Goal: Information Seeking & Learning: Learn about a topic

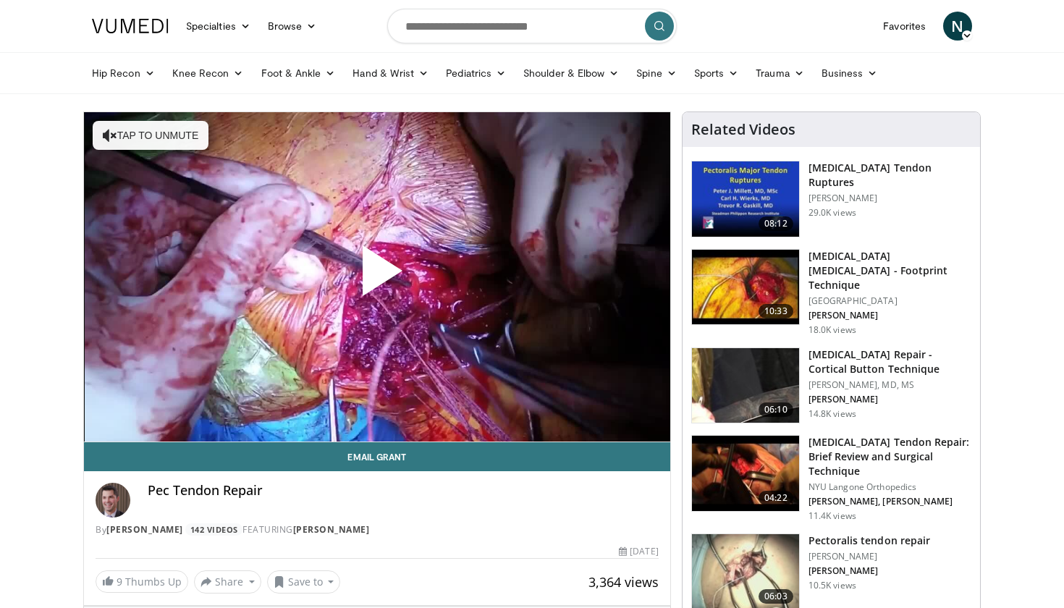
click at [377, 276] on span "Video Player" at bounding box center [377, 276] width 0 height 0
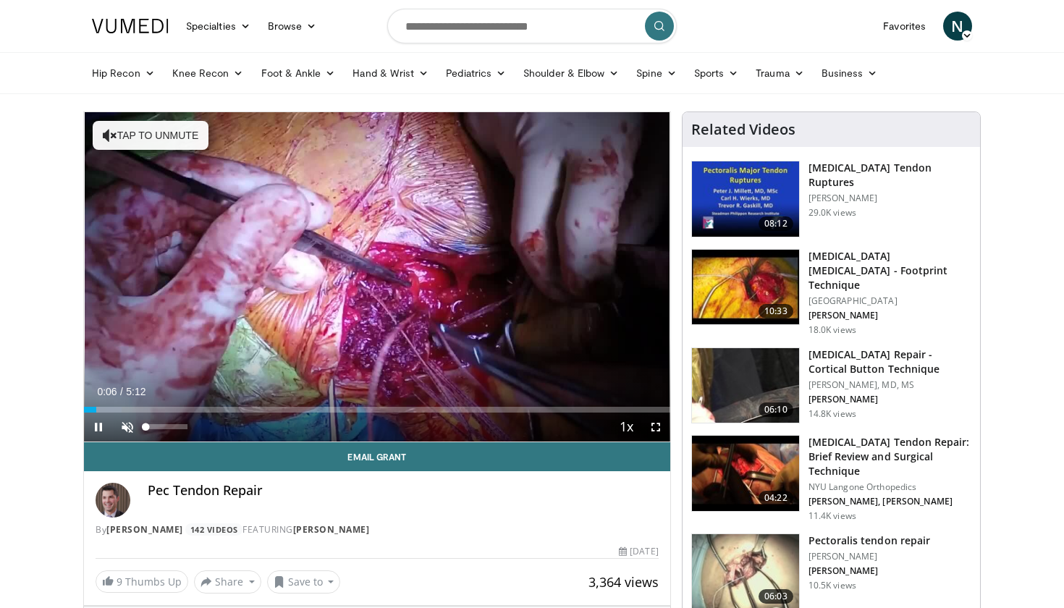
click at [127, 427] on span "Video Player" at bounding box center [127, 426] width 29 height 29
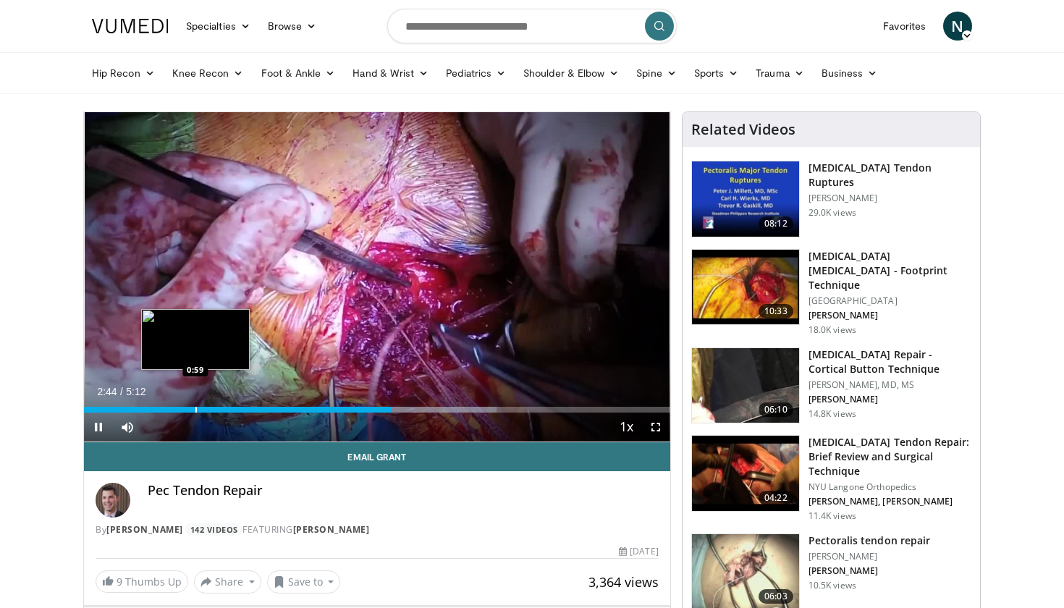
click at [195, 407] on div "Progress Bar" at bounding box center [195, 410] width 1 height 6
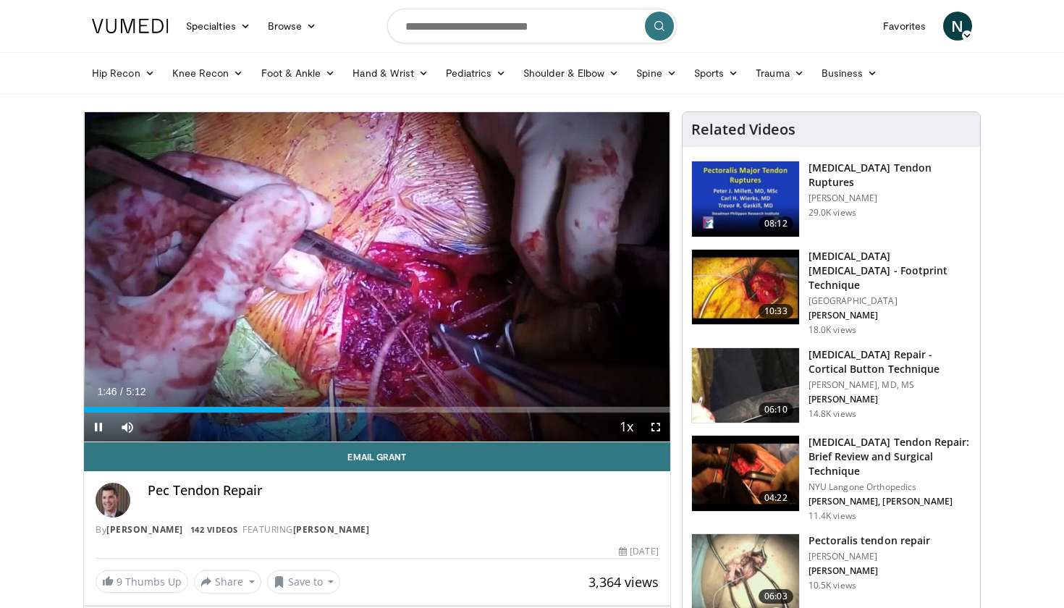
click at [316, 413] on div "Current Time 1:46 / Duration 5:12 Pause Skip Backward Skip Forward Mute Loaded …" at bounding box center [377, 426] width 586 height 29
click at [317, 409] on div "Progress Bar" at bounding box center [317, 410] width 1 height 6
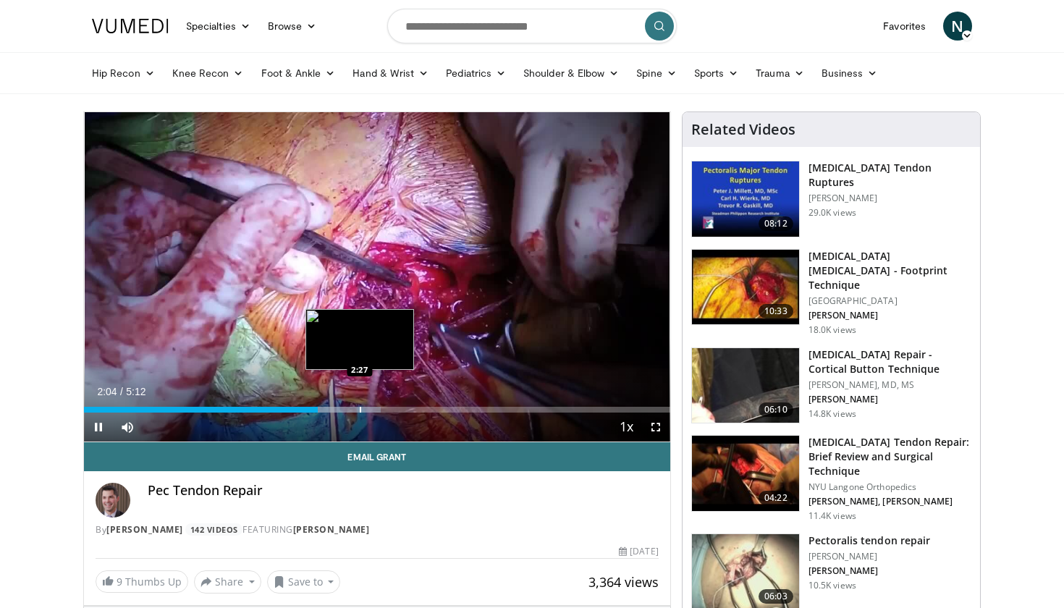
click at [360, 405] on div "Loaded : 50.67% 2:04 2:27" at bounding box center [377, 406] width 586 height 14
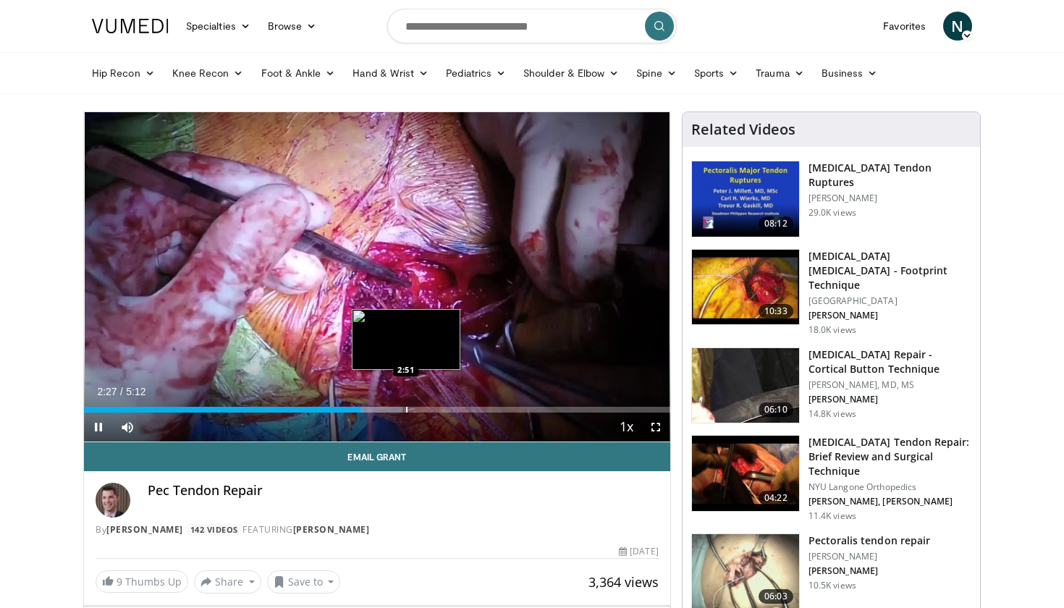
click at [406, 404] on div "Loaded : 54.34% 2:27 2:51" at bounding box center [377, 406] width 586 height 14
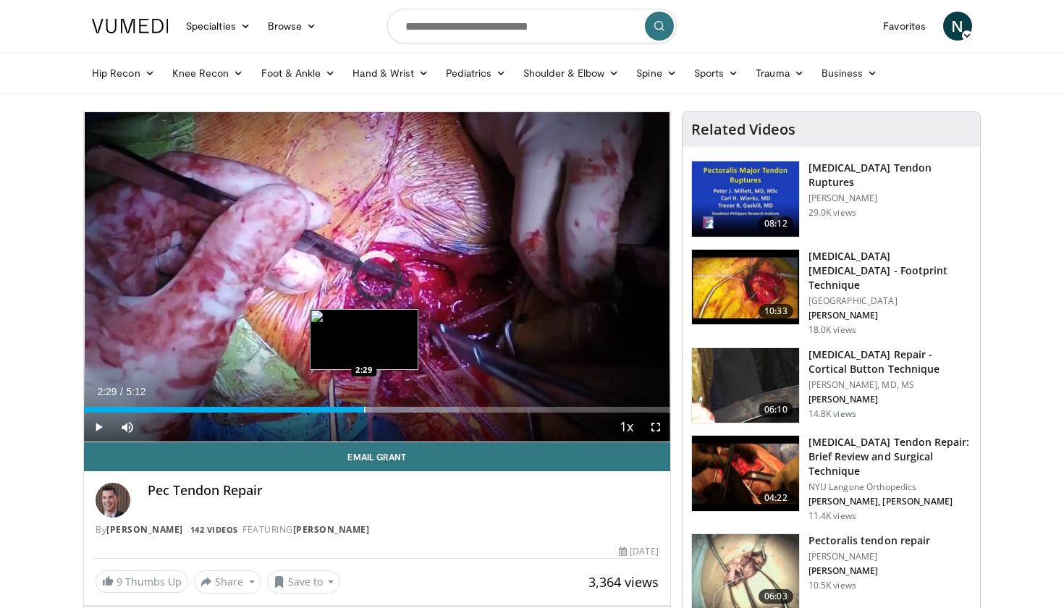
click at [364, 407] on div "Progress Bar" at bounding box center [364, 410] width 1 height 6
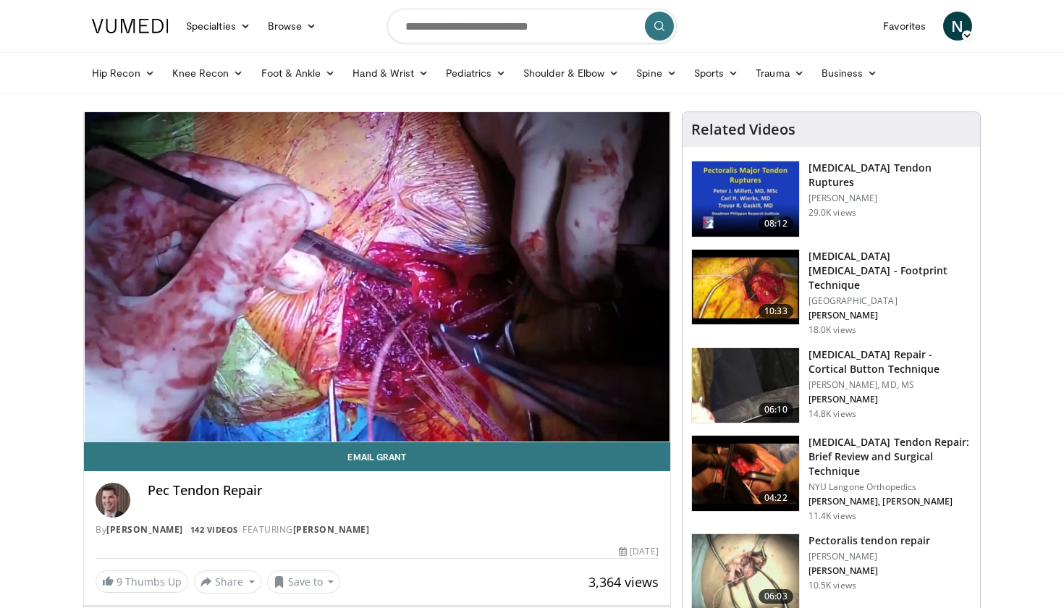
click at [850, 261] on h3 "Pectoralis Major Rupture - Footprint Technique" at bounding box center [889, 270] width 163 height 43
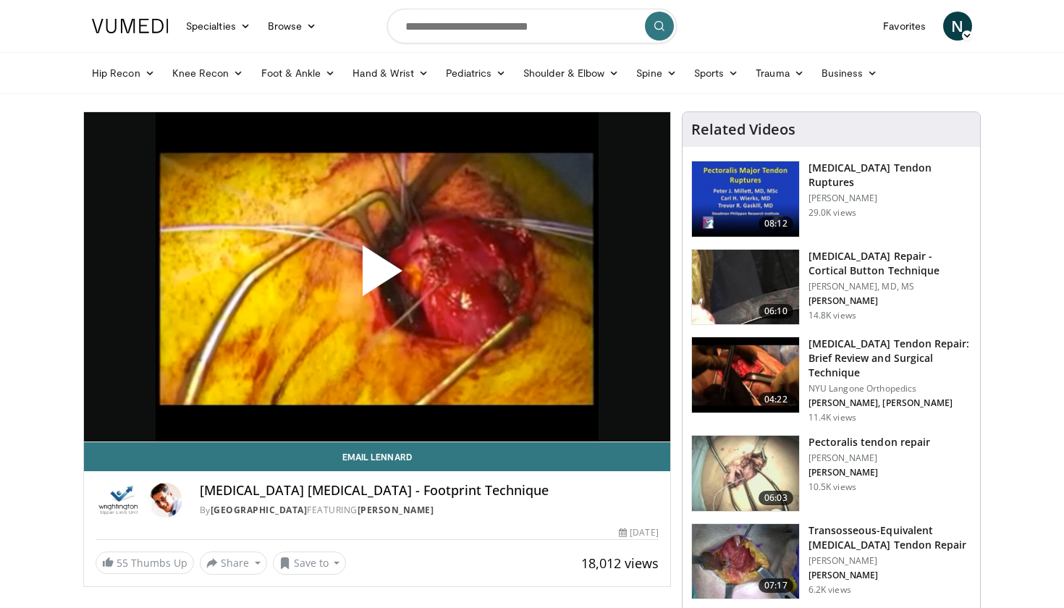
click at [377, 276] on span "Video Player" at bounding box center [377, 276] width 0 height 0
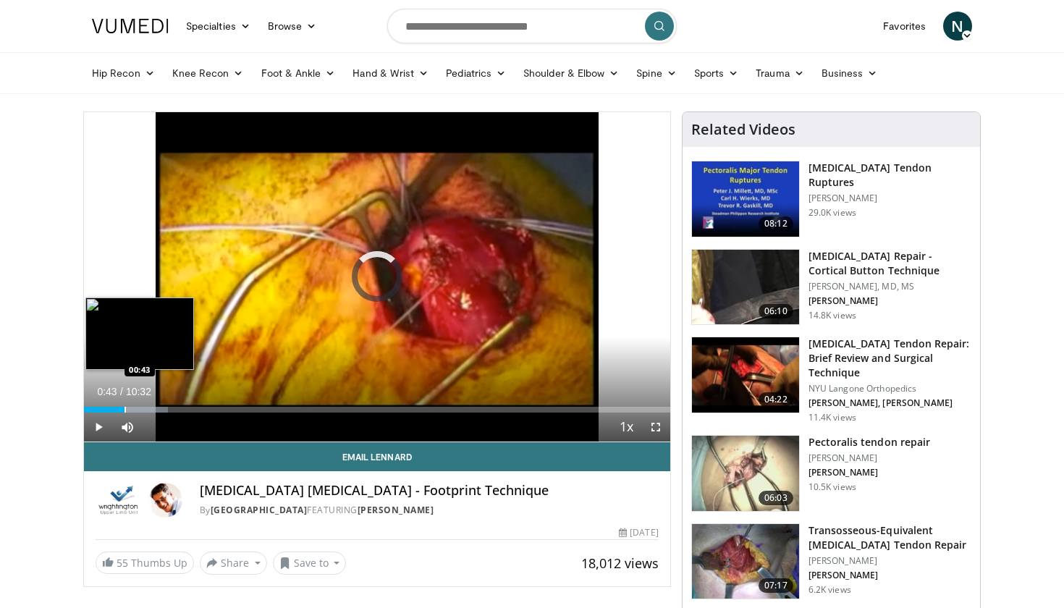
click at [124, 411] on div "Progress Bar" at bounding box center [124, 410] width 1 height 6
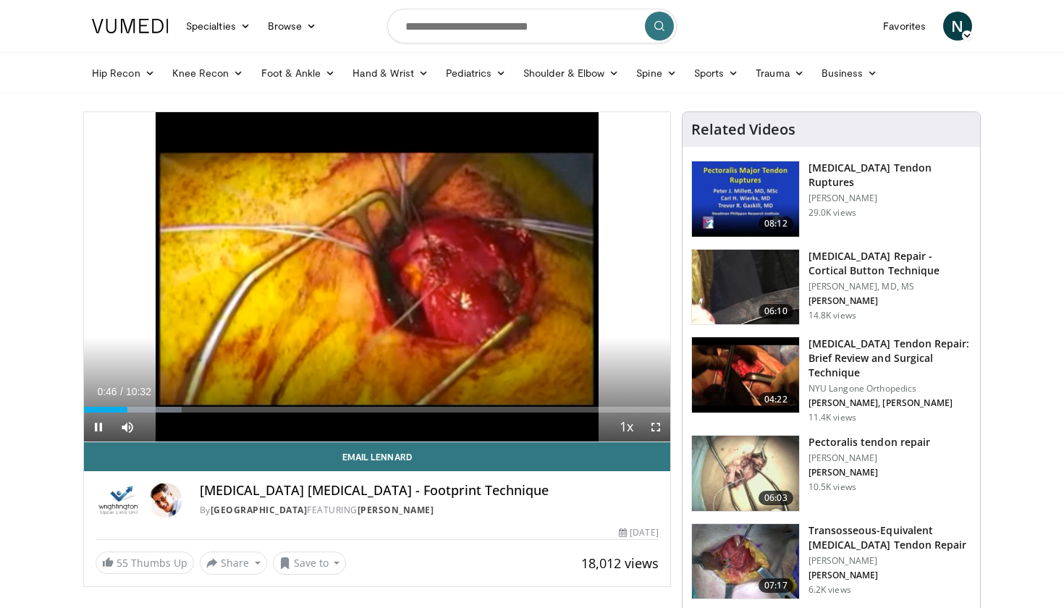
click at [659, 427] on span "Video Player" at bounding box center [655, 426] width 29 height 29
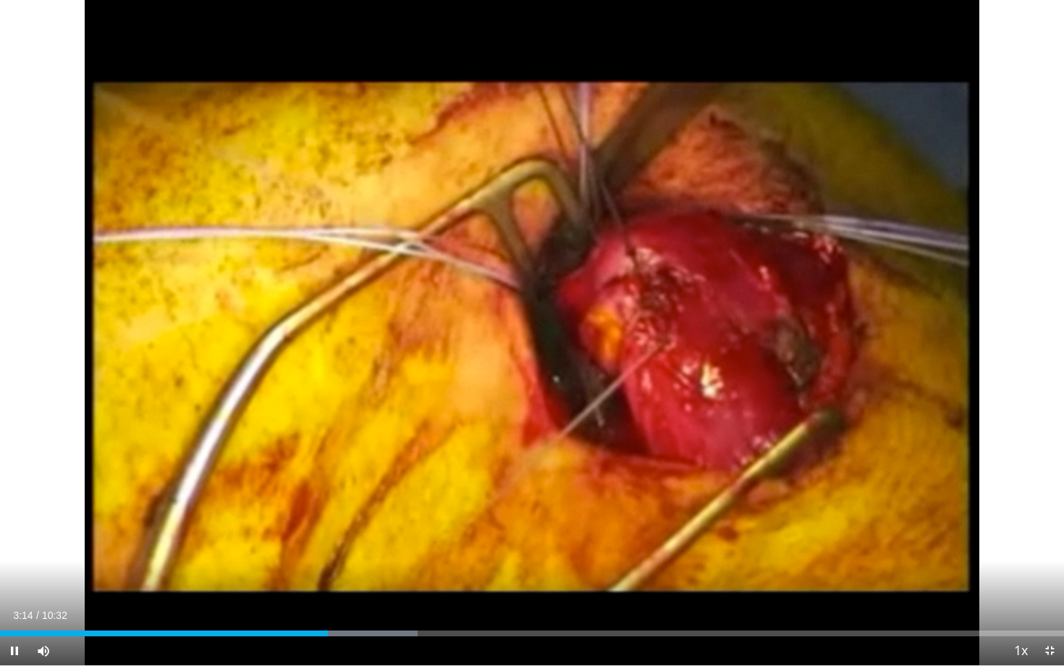
click at [346, 607] on div "Current Time 3:14 / Duration 10:32 Pause Skip Backward Skip Forward Mute 0% Loa…" at bounding box center [532, 650] width 1064 height 29
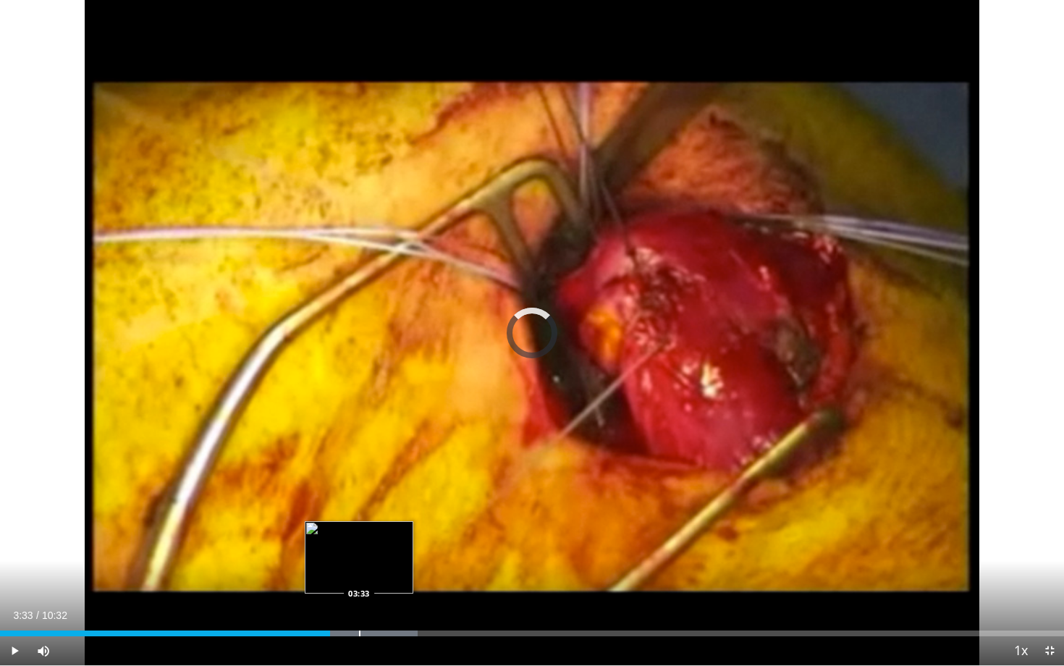
click at [359, 607] on div "Progress Bar" at bounding box center [359, 633] width 1 height 6
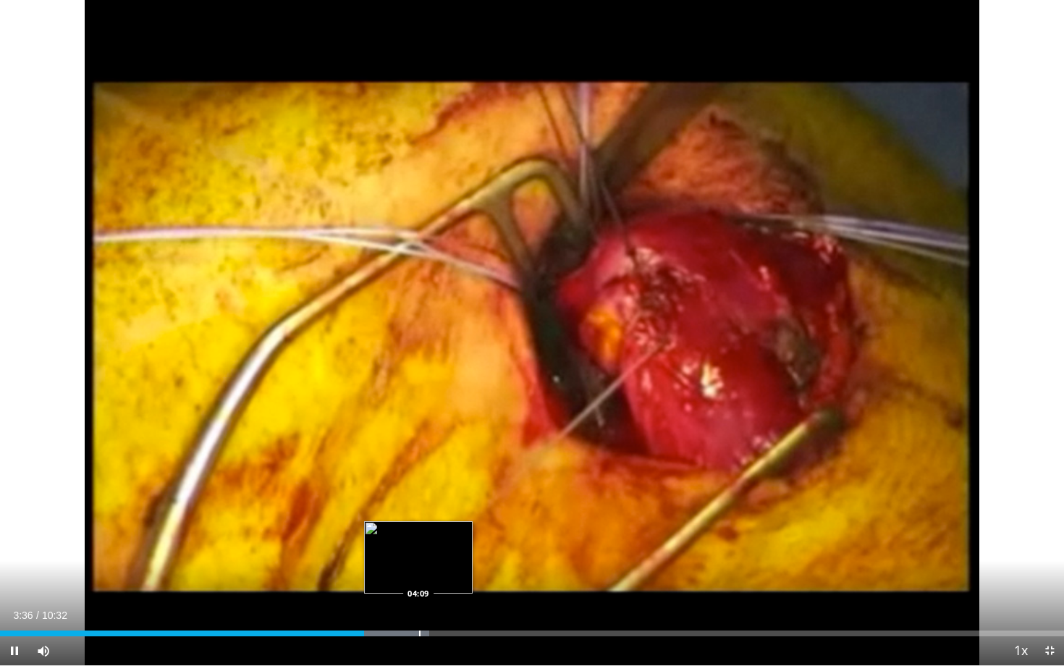
click at [419, 607] on div "Progress Bar" at bounding box center [419, 633] width 1 height 6
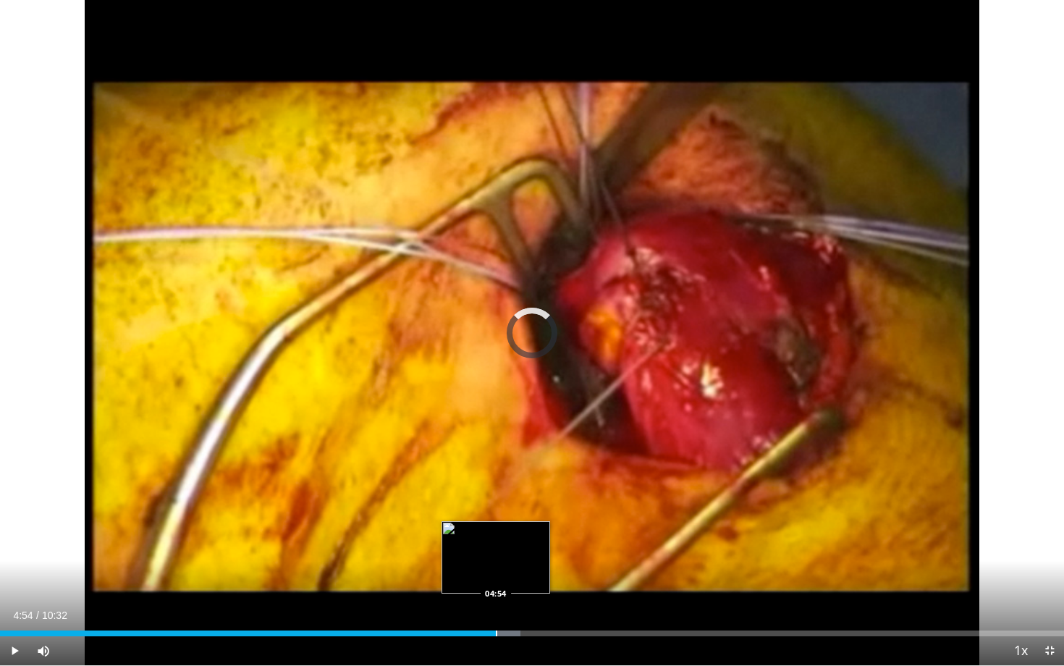
click at [496, 607] on div "Loaded : 48.88% 04:54 04:54" at bounding box center [532, 629] width 1064 height 14
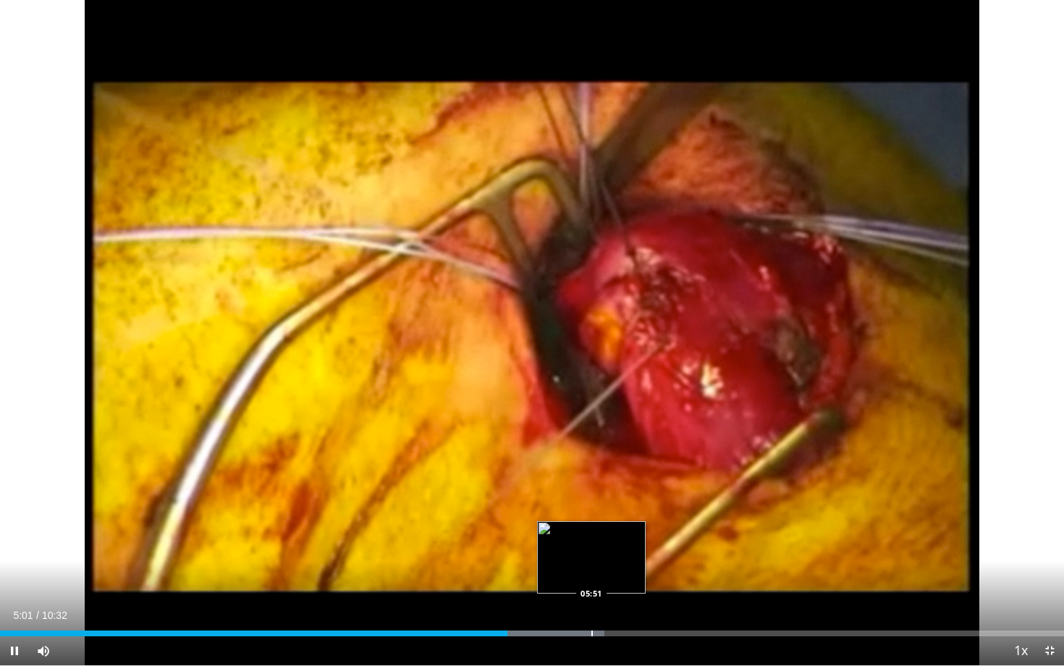
click at [591, 607] on div "Progress Bar" at bounding box center [591, 633] width 1 height 6
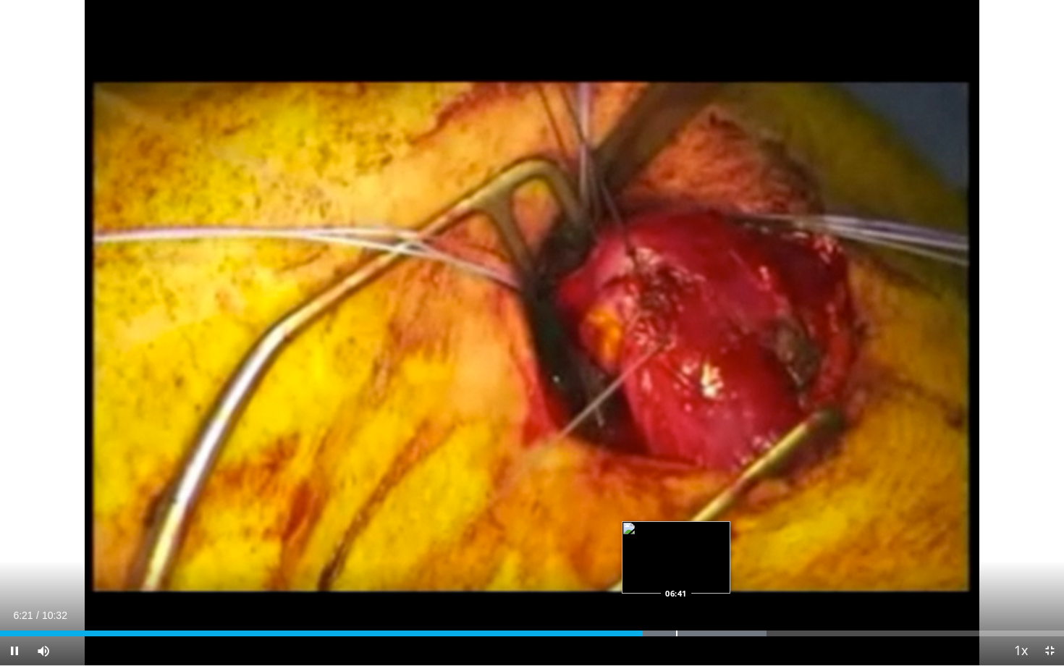
click at [676, 607] on div "Progress Bar" at bounding box center [676, 633] width 1 height 6
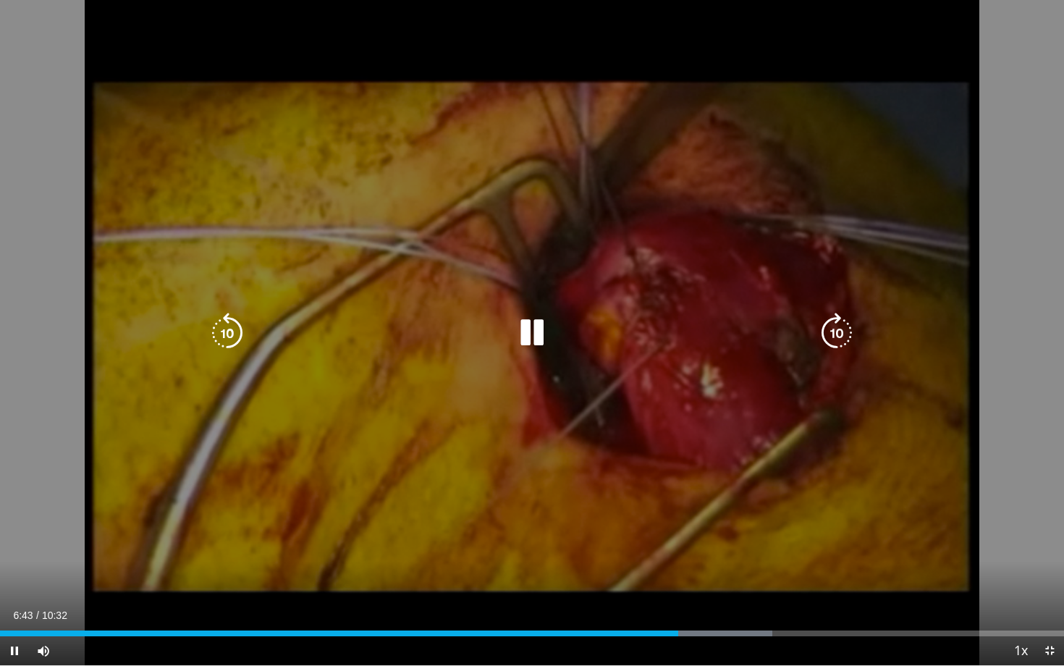
click at [663, 607] on video-js "**********" at bounding box center [532, 333] width 1064 height 666
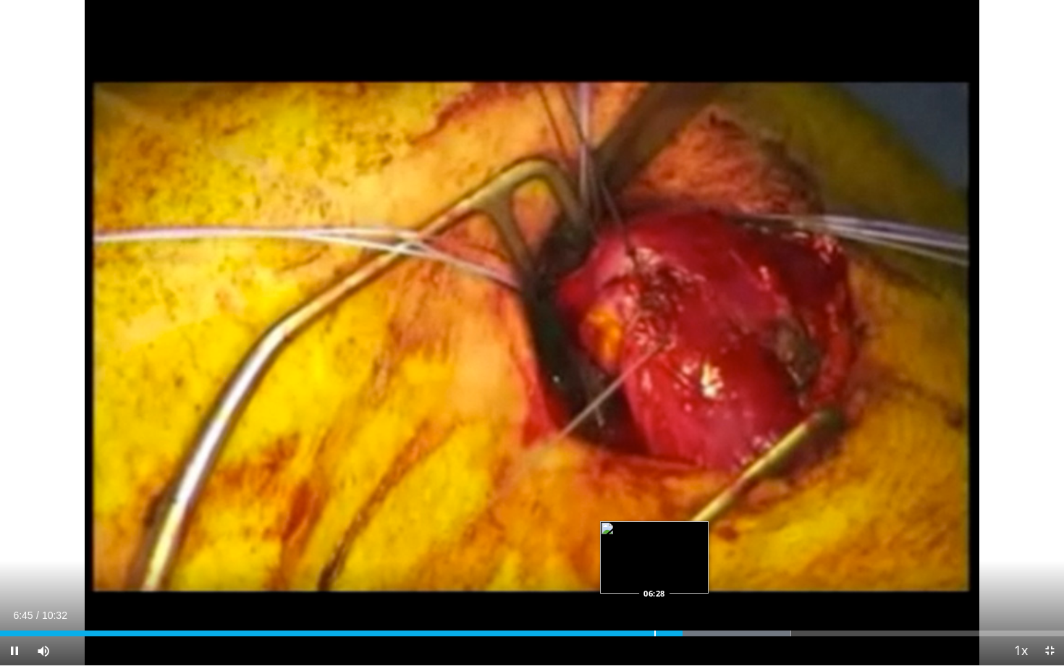
click at [654, 607] on div "Progress Bar" at bounding box center [654, 633] width 1 height 6
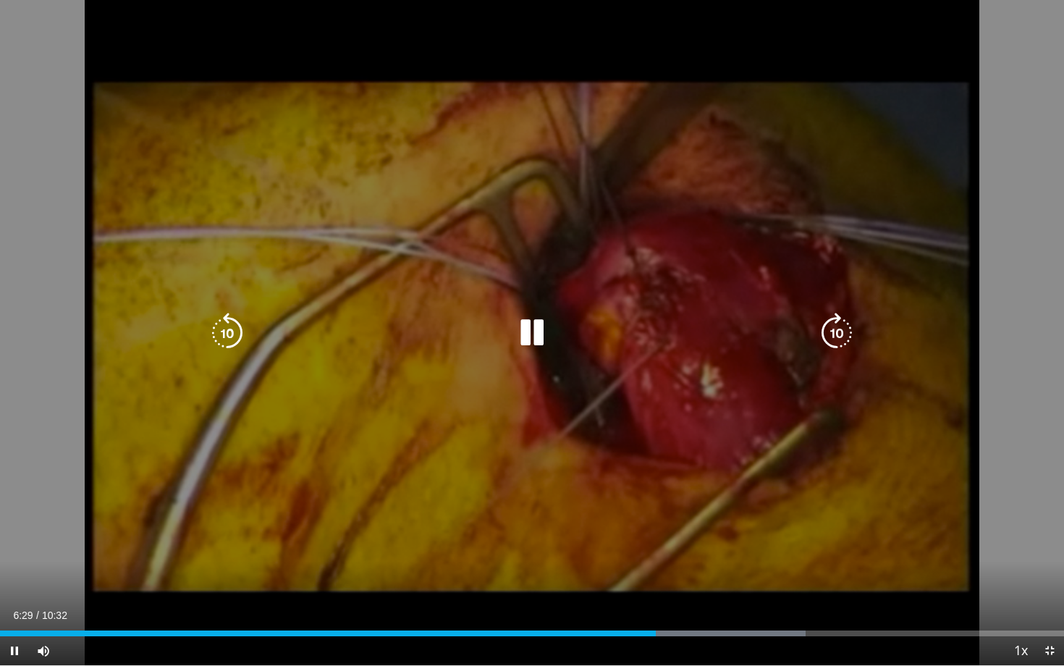
click at [663, 607] on div "Progress Bar" at bounding box center [718, 633] width 176 height 6
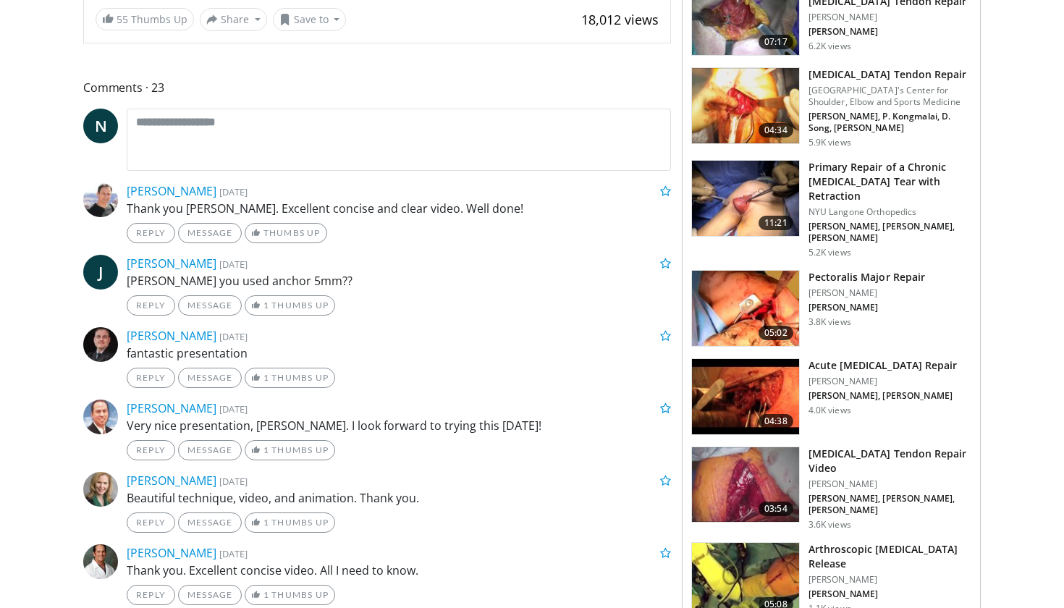
scroll to position [551, 0]
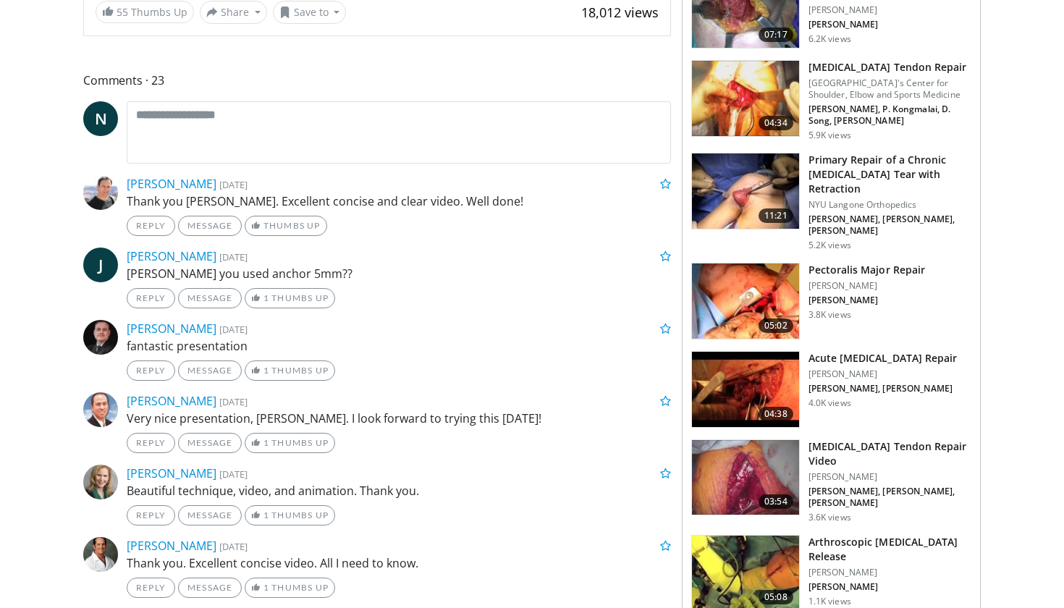
click at [865, 439] on h3 "Pectoralis Major Tendon Repair Video" at bounding box center [889, 453] width 163 height 29
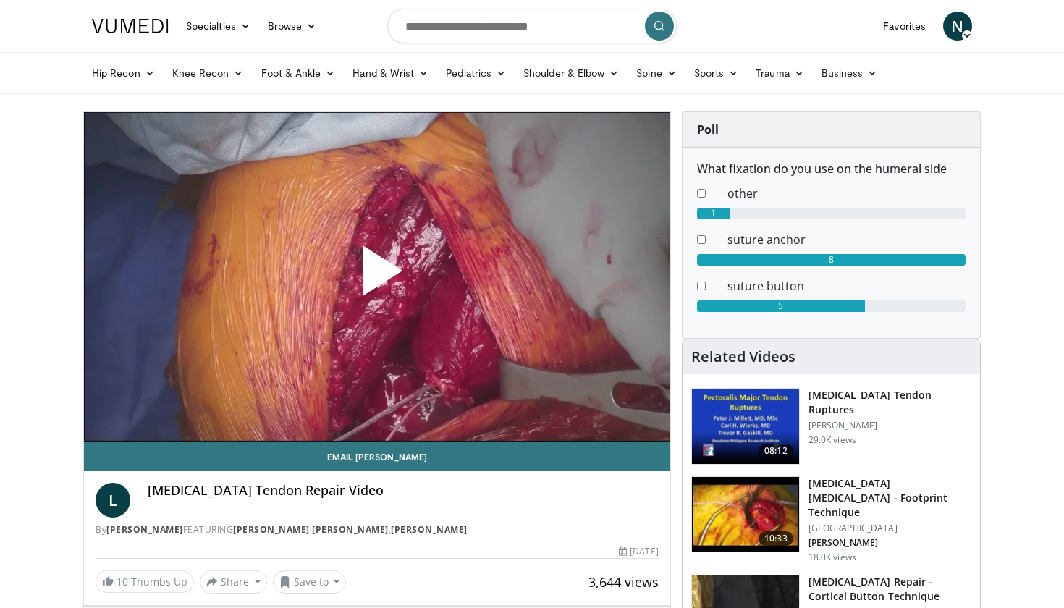
click at [377, 276] on span "Video Player" at bounding box center [377, 276] width 0 height 0
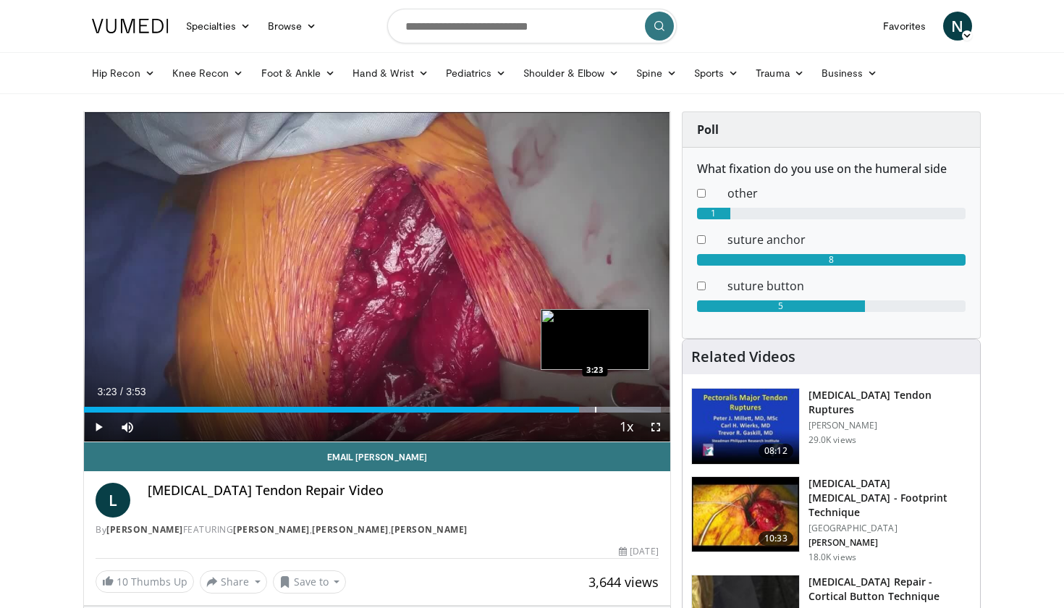
click at [595, 408] on div "Progress Bar" at bounding box center [595, 410] width 1 height 6
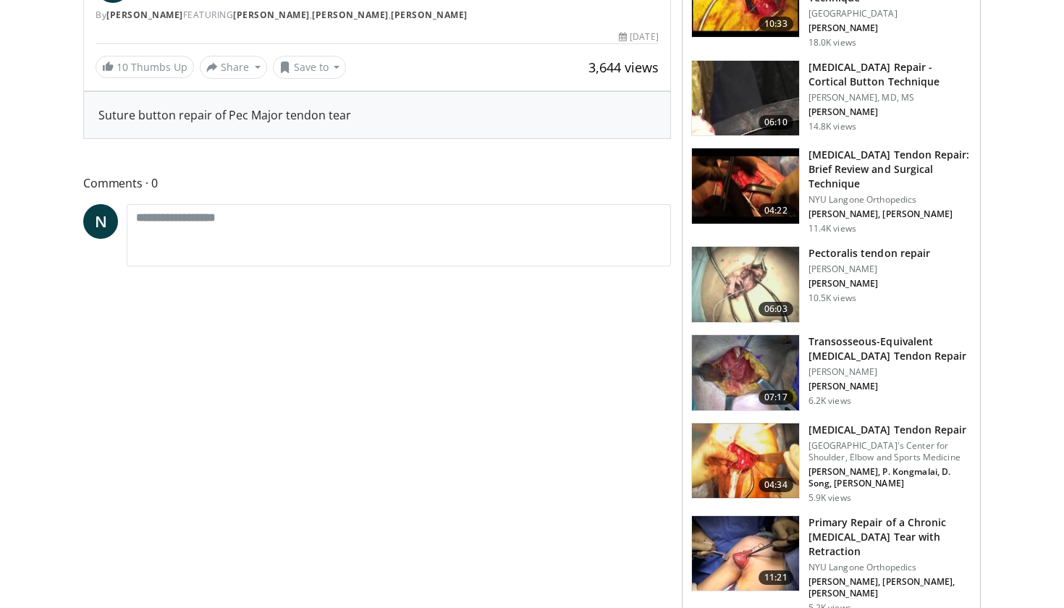
scroll to position [520, 0]
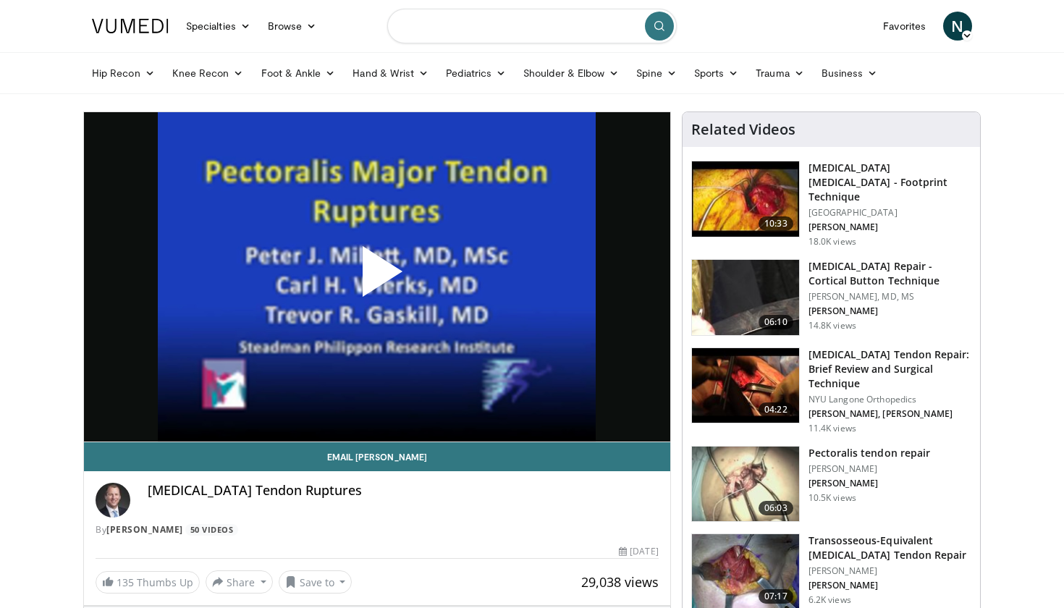
click at [465, 26] on input "Search topics, interventions" at bounding box center [531, 26] width 289 height 35
type input "**********"
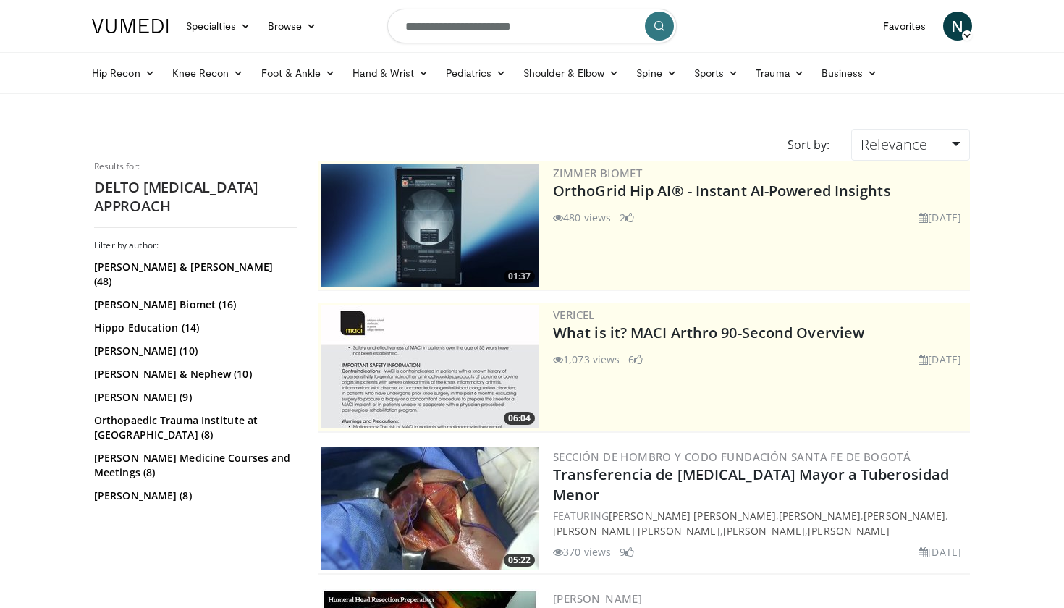
click at [661, 19] on button "submit" at bounding box center [659, 26] width 29 height 29
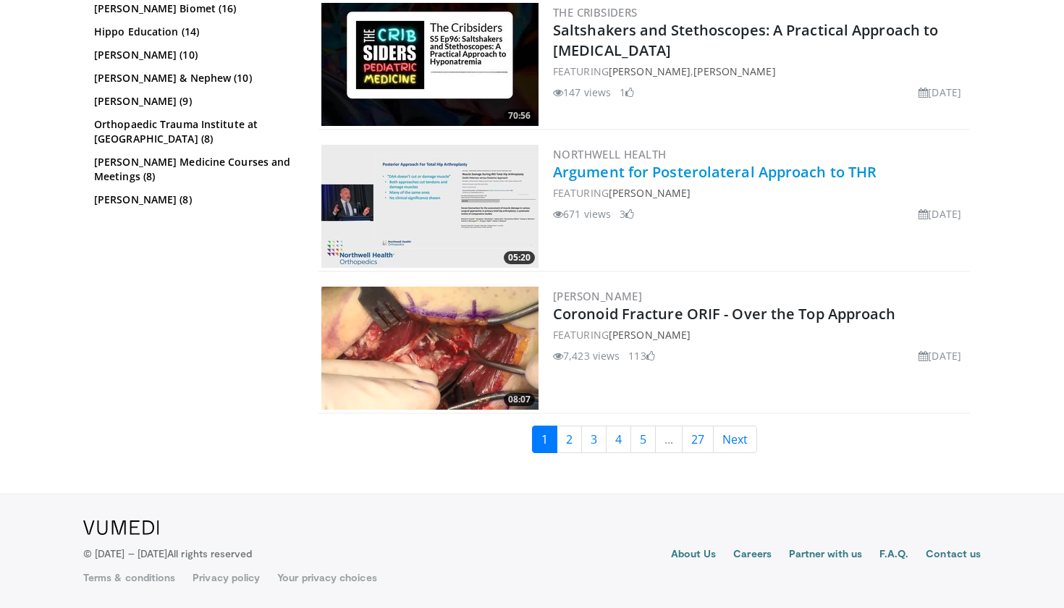
scroll to position [3565, 0]
click at [569, 442] on link "2" at bounding box center [569, 439] width 25 height 27
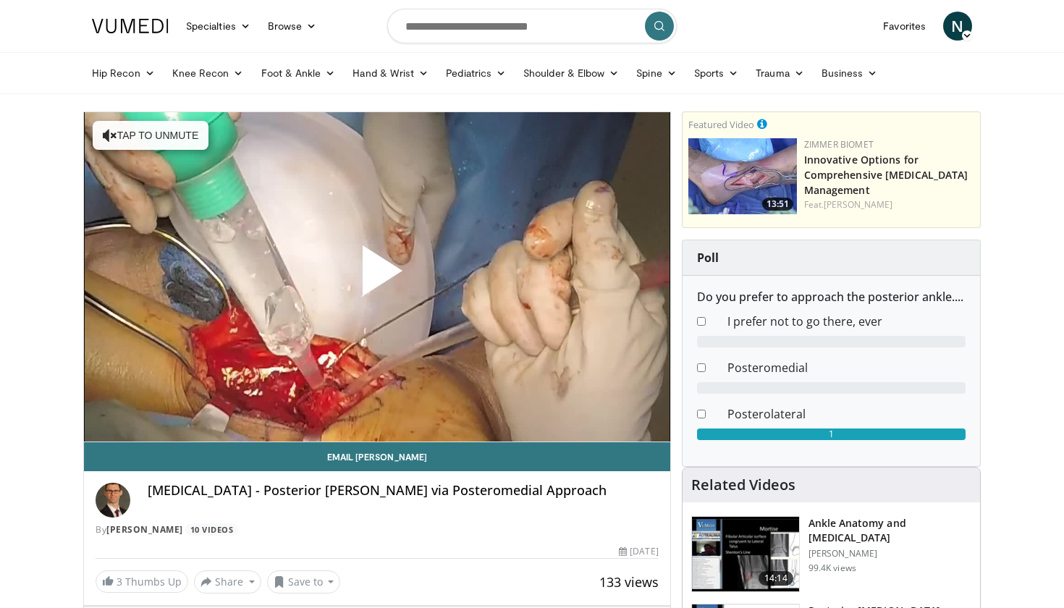
click at [377, 276] on span "Video Player" at bounding box center [377, 276] width 0 height 0
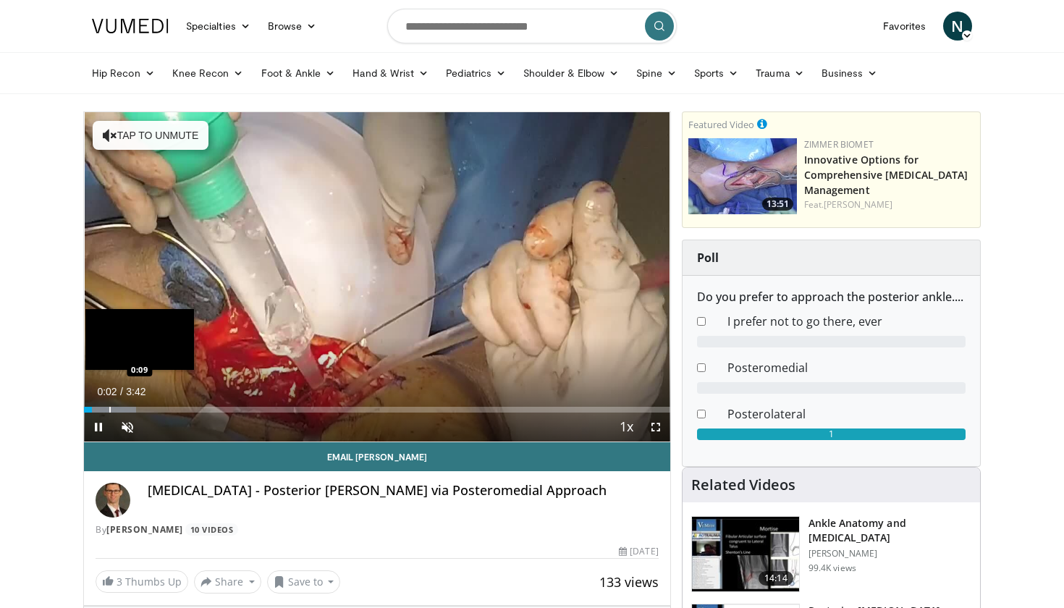
click at [109, 408] on div "Progress Bar" at bounding box center [109, 410] width 1 height 6
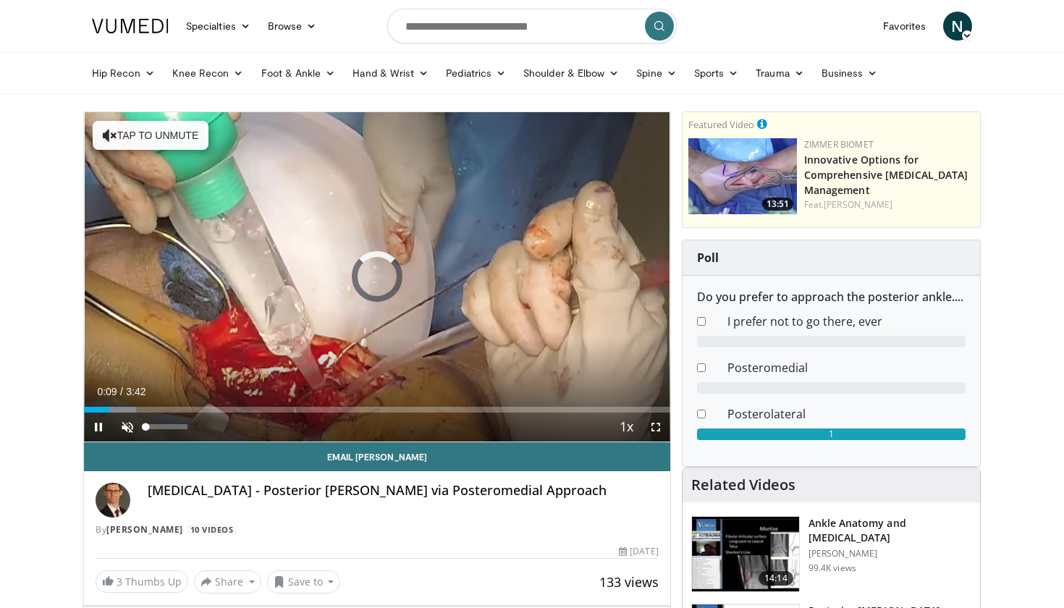
click at [127, 431] on span "Video Player" at bounding box center [127, 426] width 29 height 29
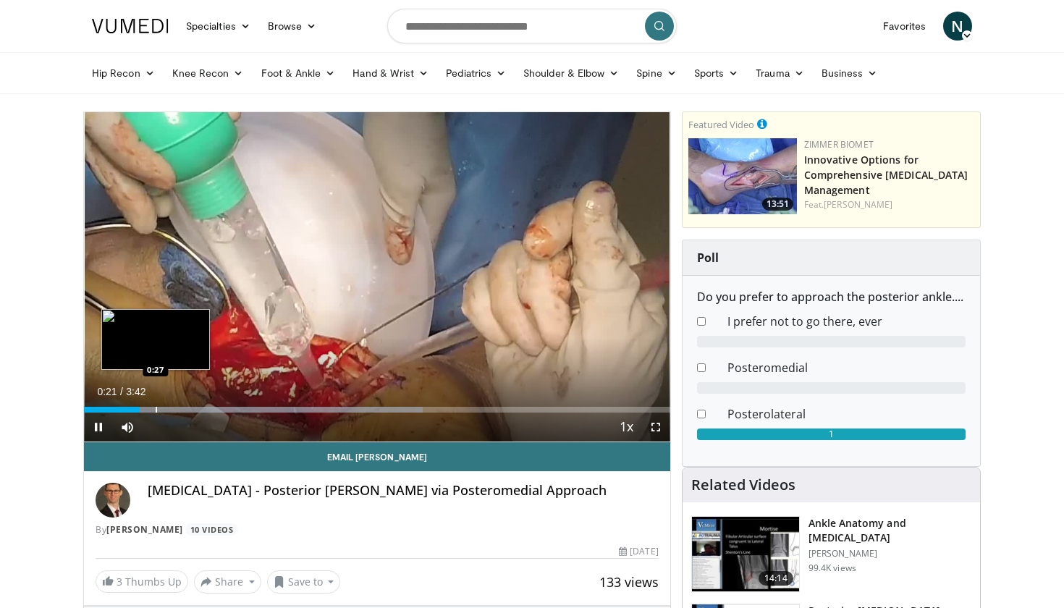
click at [156, 408] on div "Progress Bar" at bounding box center [156, 410] width 1 height 6
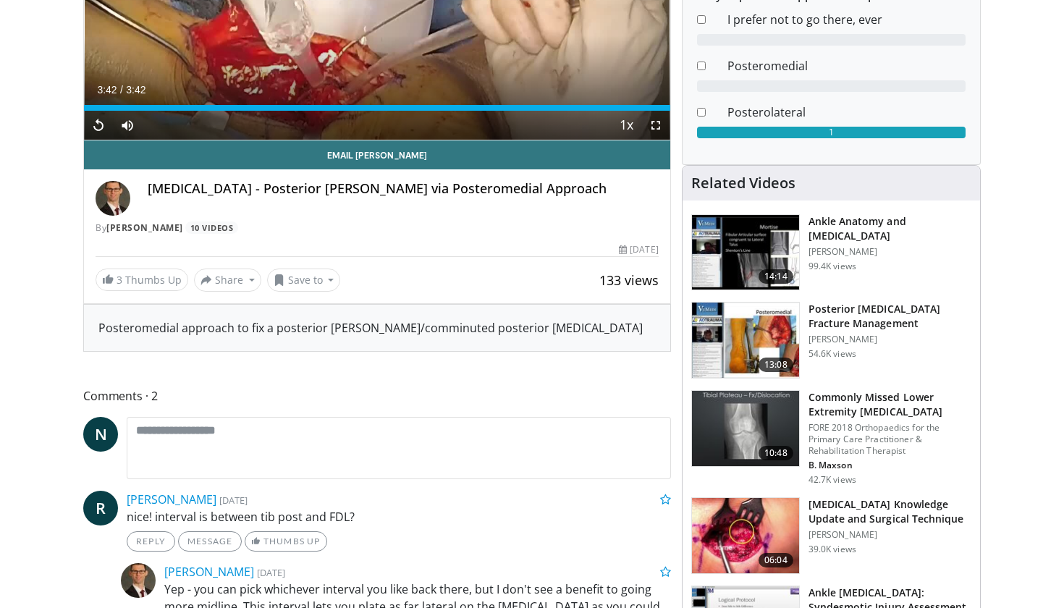
scroll to position [307, 0]
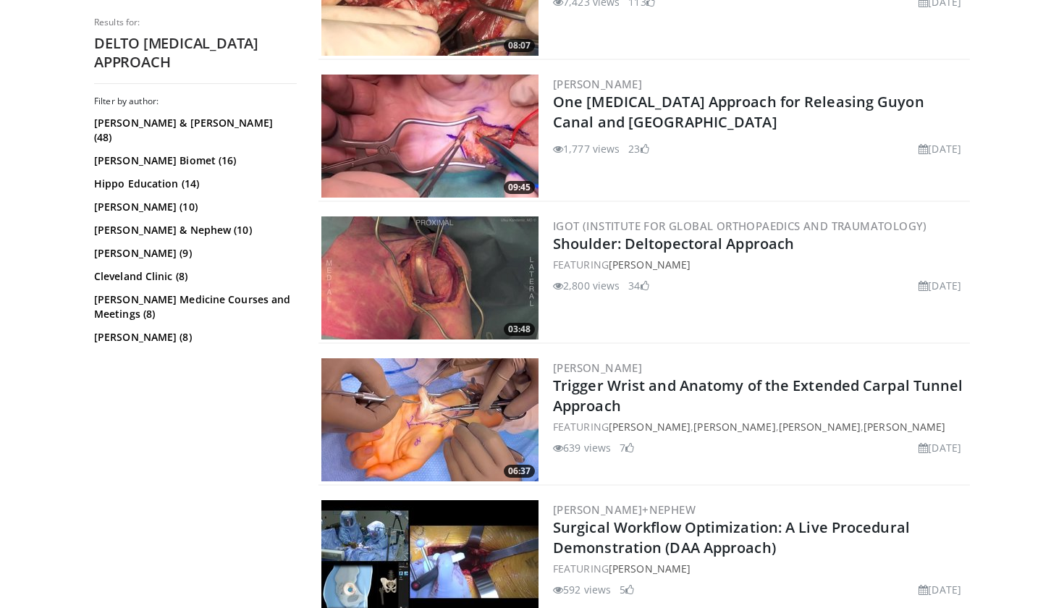
scroll to position [526, 0]
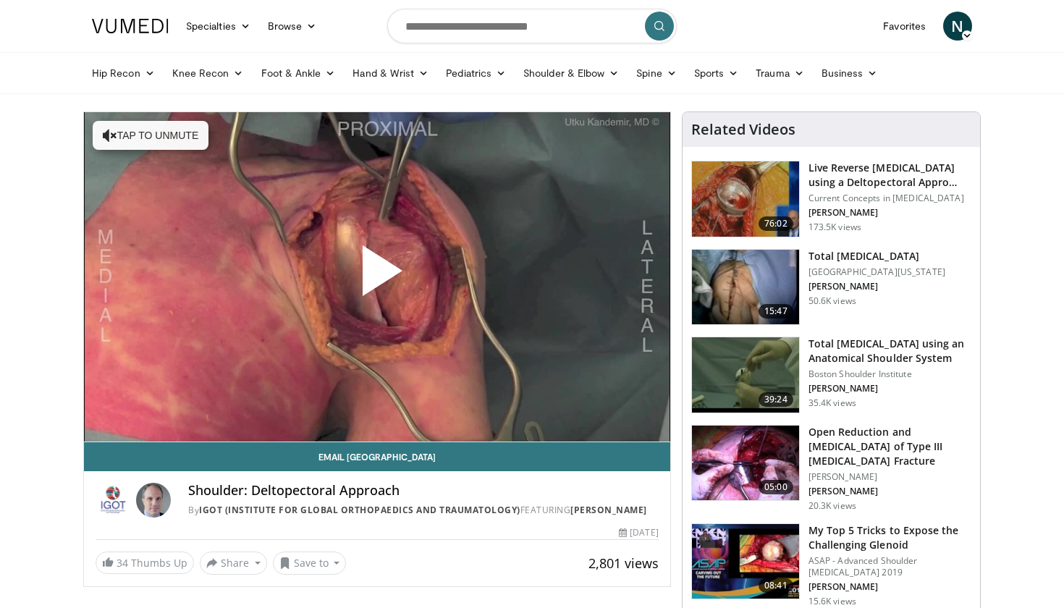
click at [377, 276] on span "Video Player" at bounding box center [377, 276] width 0 height 0
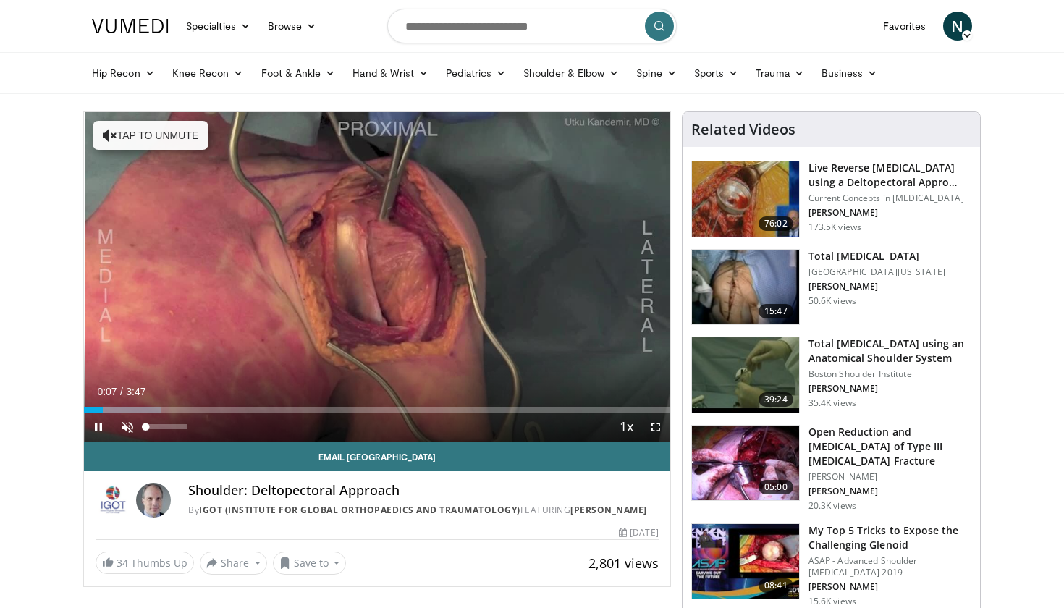
click at [127, 428] on span "Video Player" at bounding box center [127, 426] width 29 height 29
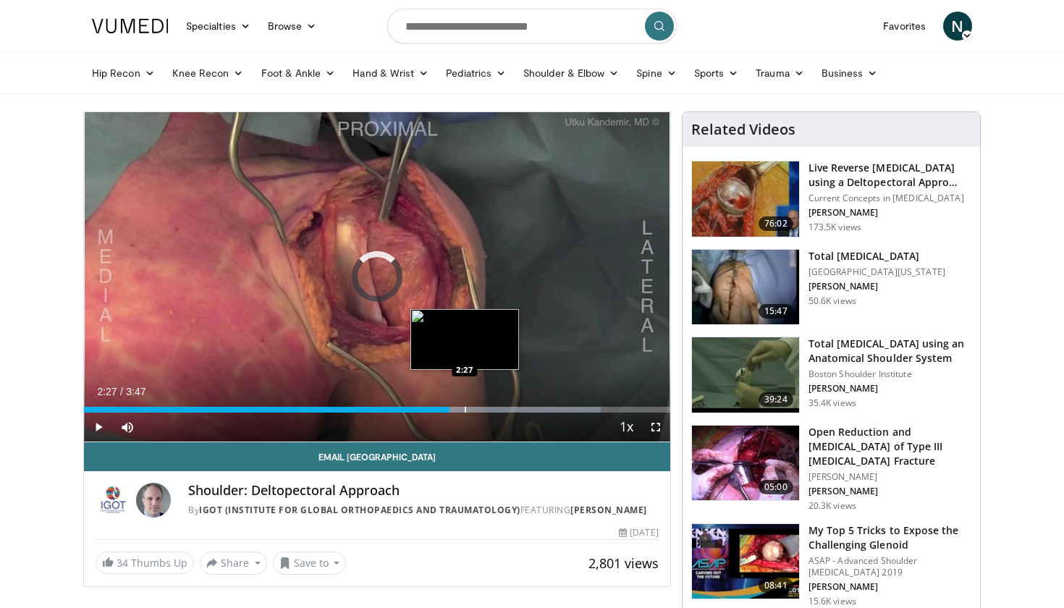
click at [465, 410] on div "Progress Bar" at bounding box center [465, 410] width 1 height 6
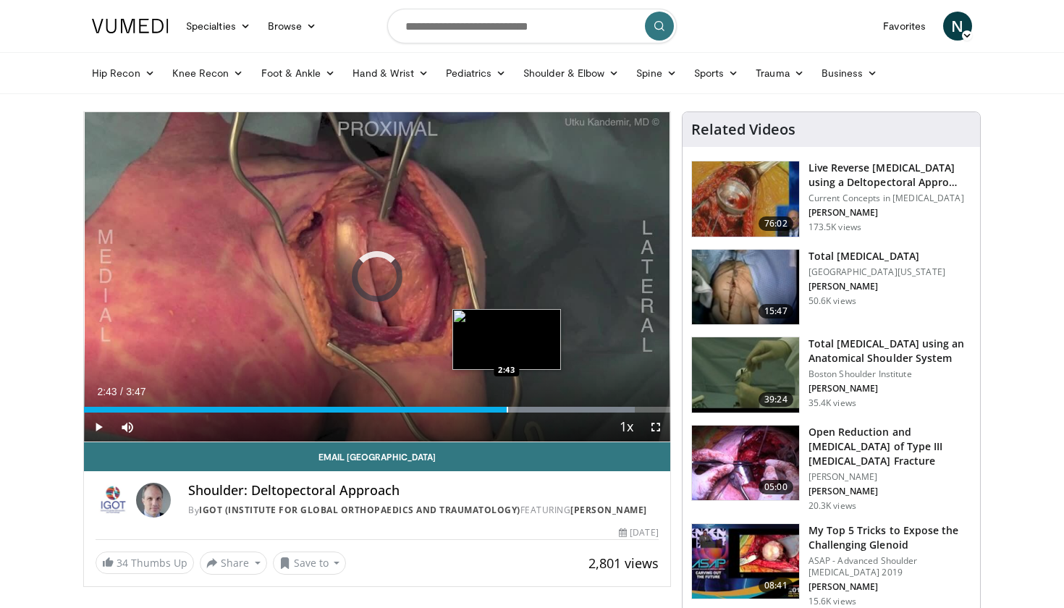
click at [507, 407] on div "Progress Bar" at bounding box center [507, 410] width 1 height 6
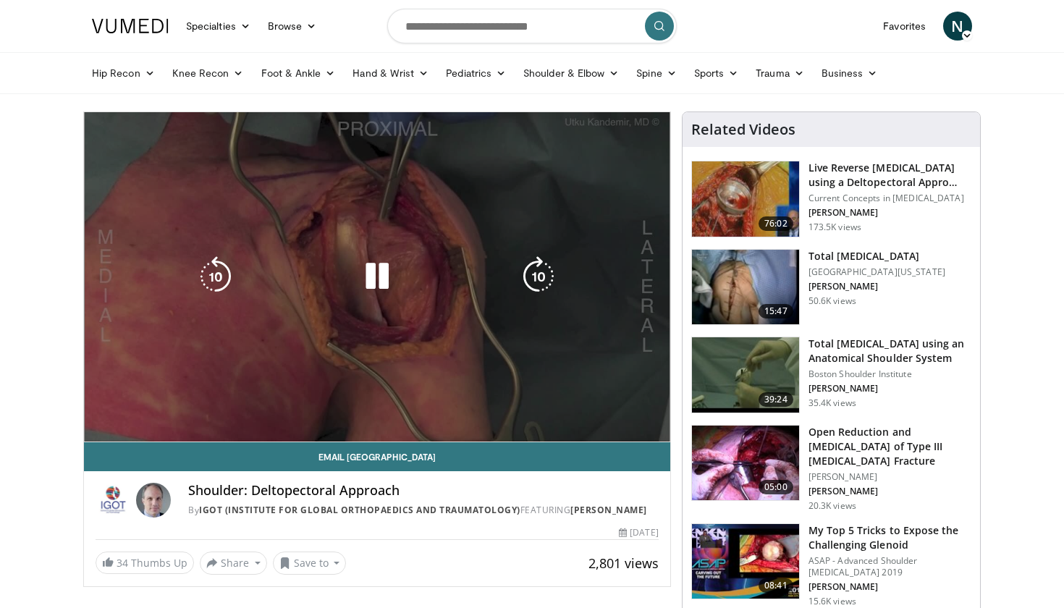
click at [559, 408] on div "10 seconds Tap to unmute" at bounding box center [377, 276] width 586 height 329
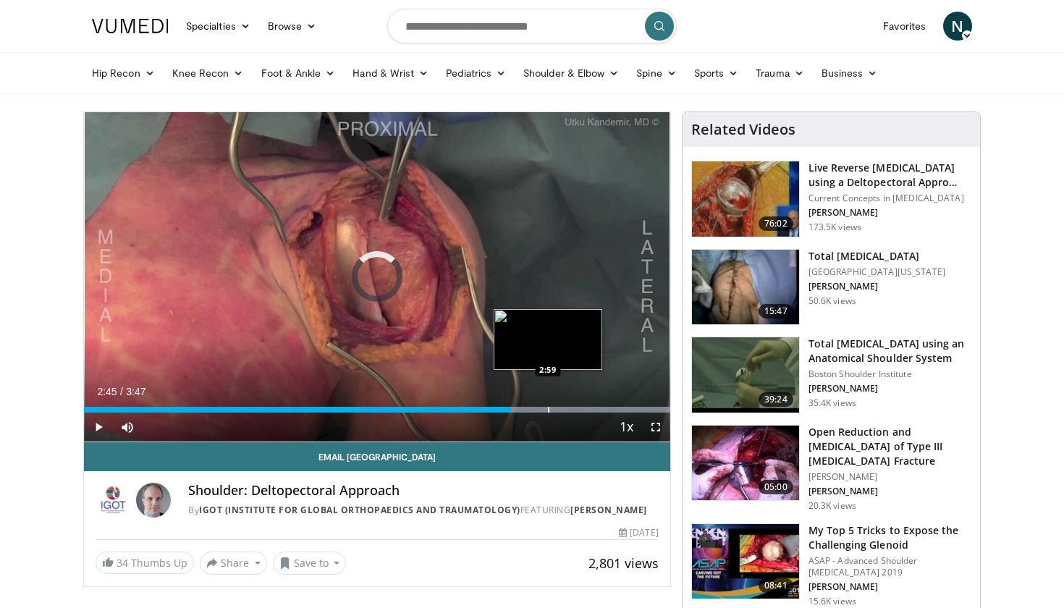
click at [548, 407] on div "Progress Bar" at bounding box center [548, 410] width 1 height 6
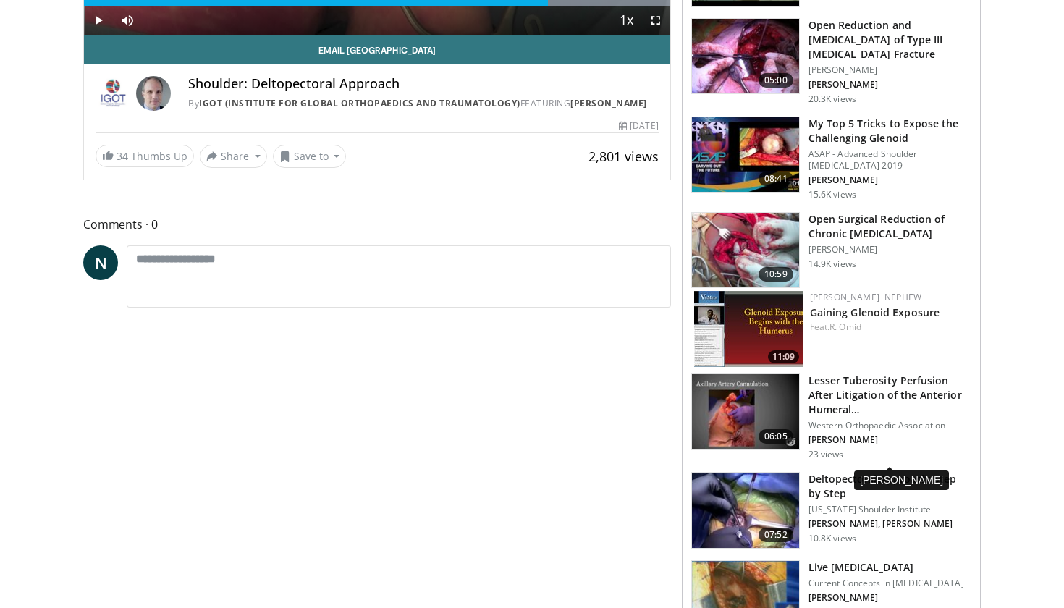
scroll to position [418, 0]
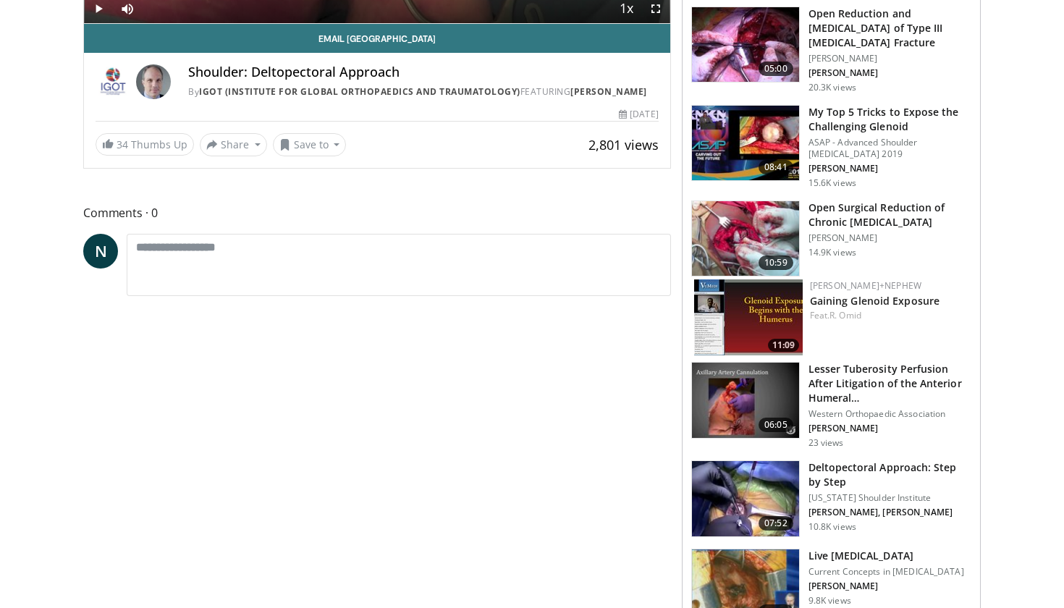
click at [866, 489] on h3 "Deltopectoral Approach: Step by Step" at bounding box center [889, 474] width 163 height 29
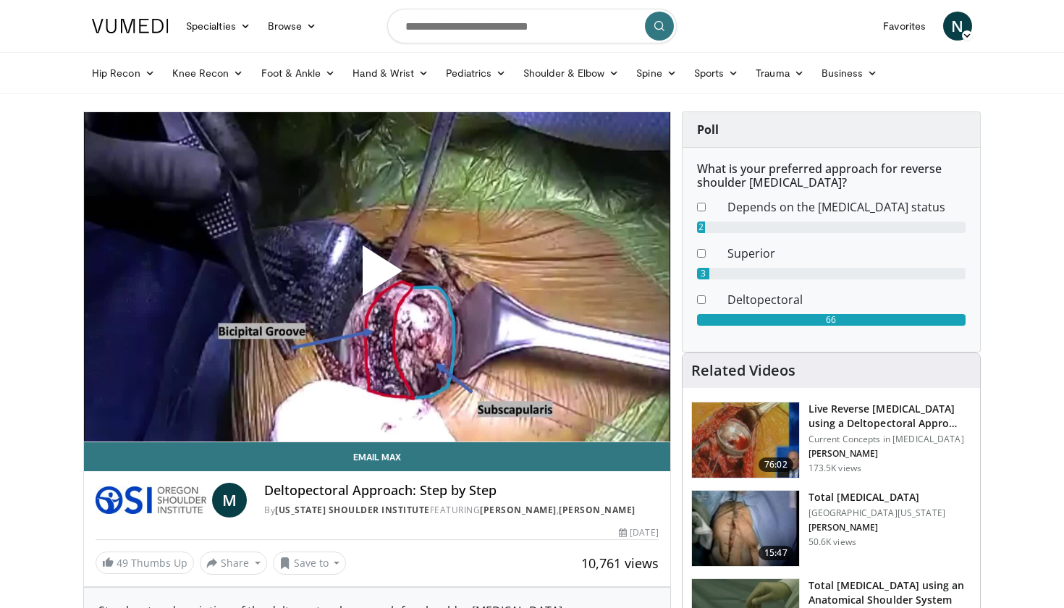
click at [377, 276] on span "Video Player" at bounding box center [377, 276] width 0 height 0
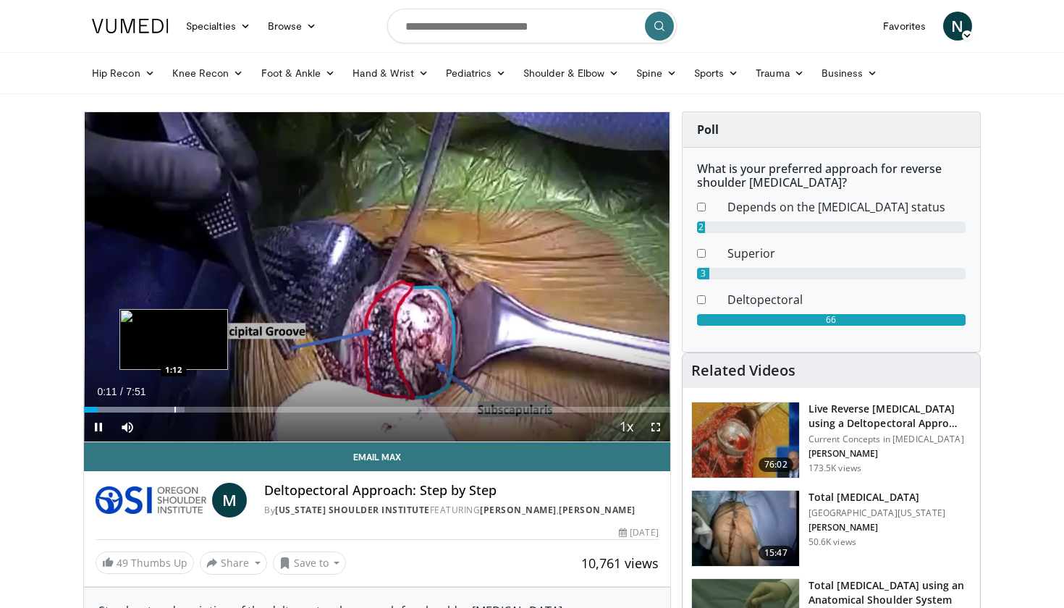
click at [174, 407] on div "Progress Bar" at bounding box center [174, 410] width 1 height 6
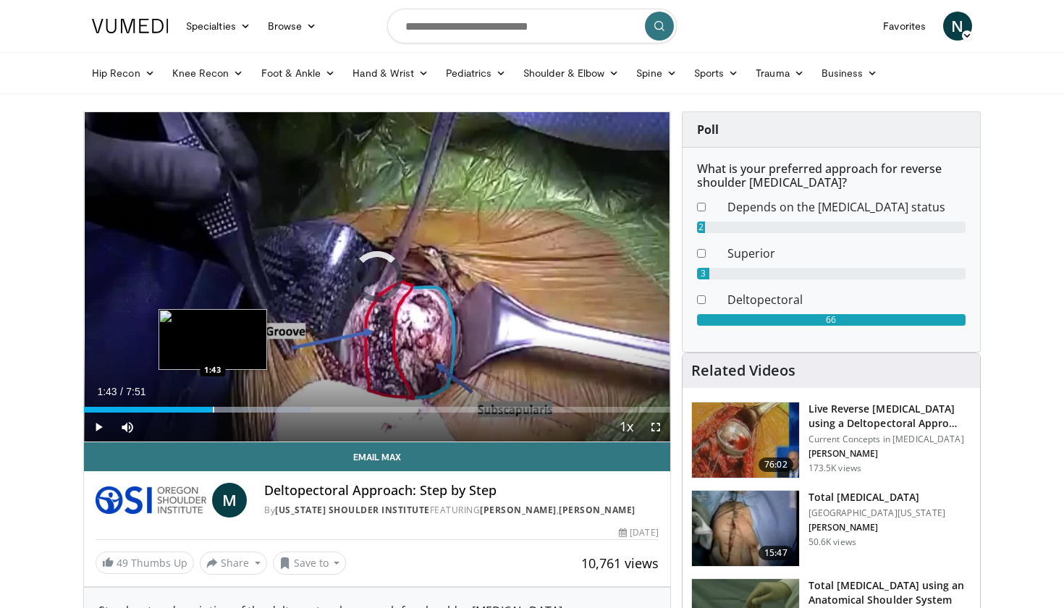
click at [213, 405] on div "Loaded : 38.74% 1:31 1:43" at bounding box center [377, 406] width 586 height 14
